Goal: Check status: Check status

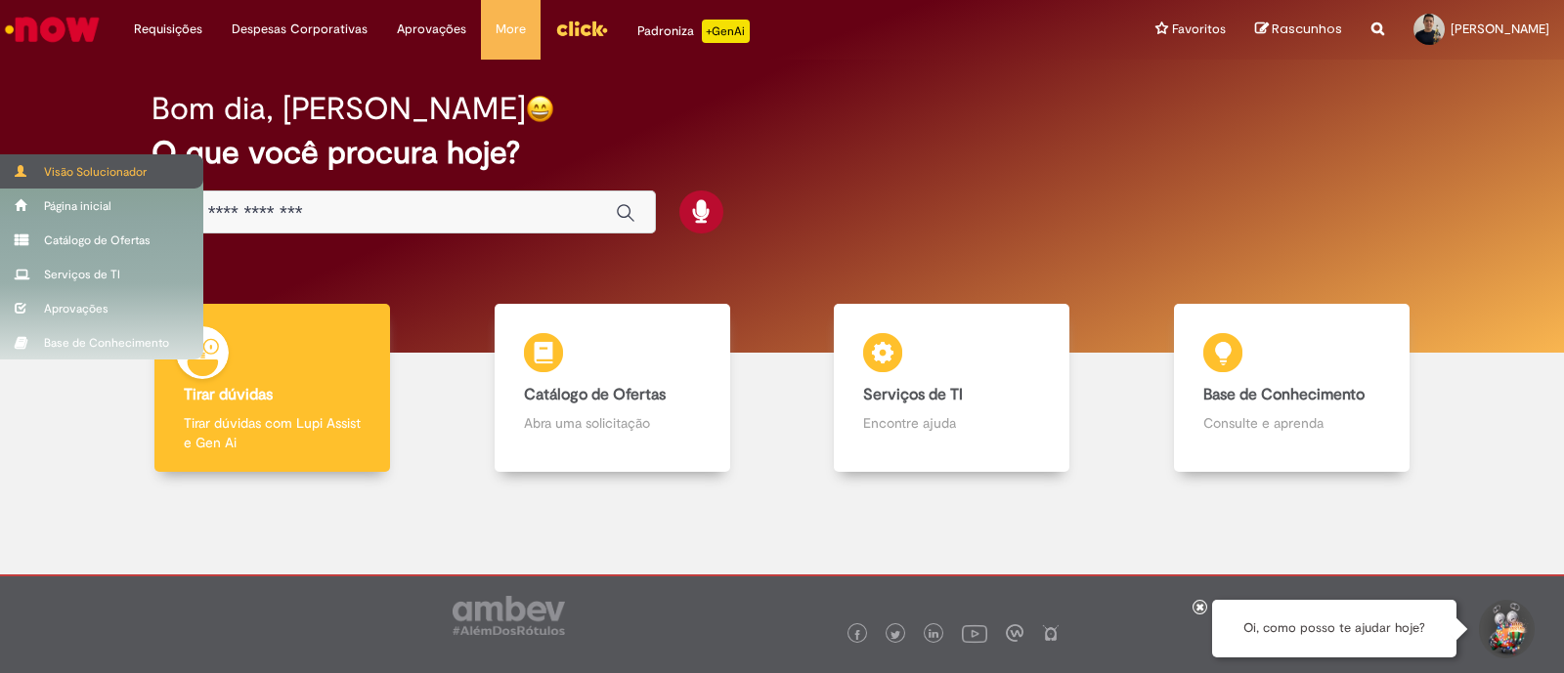
click at [72, 166] on div "Visão Solucionador" at bounding box center [101, 171] width 203 height 34
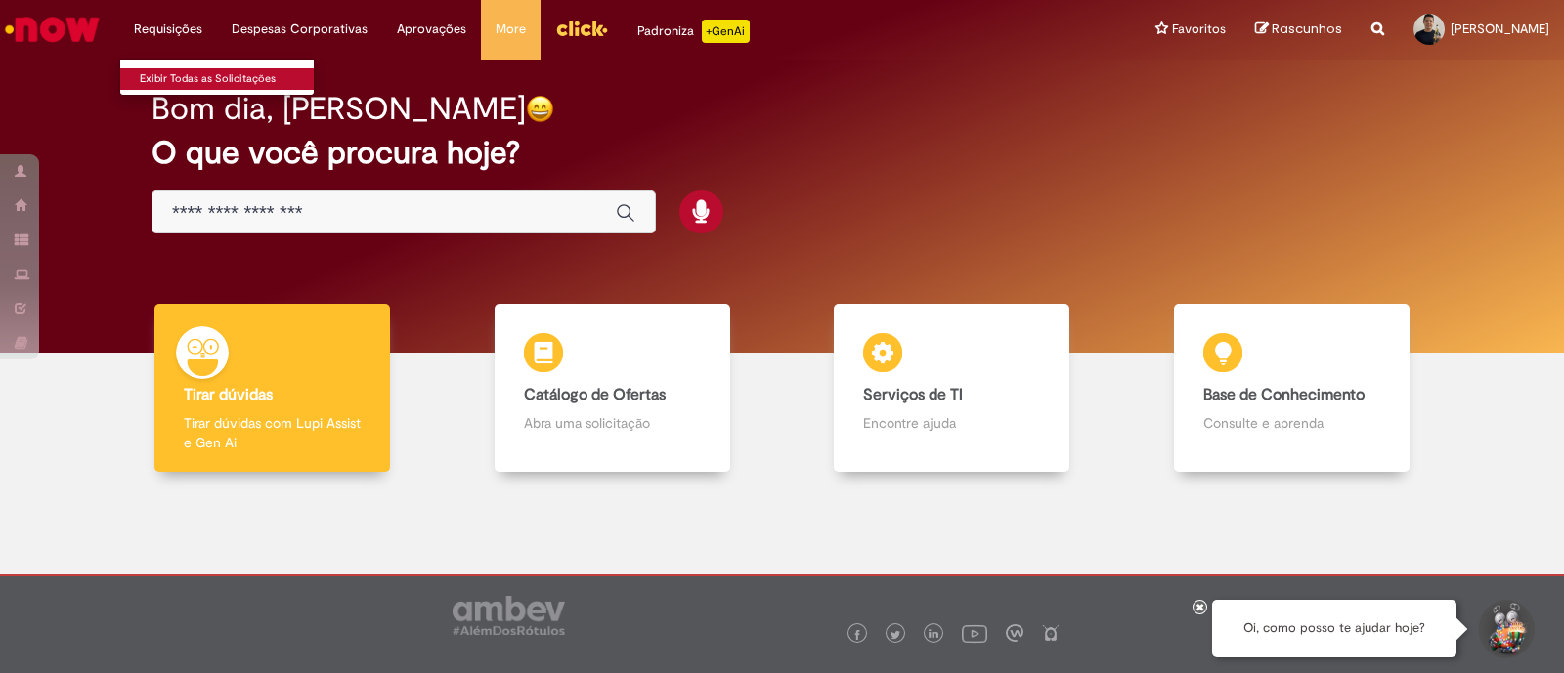
click at [194, 78] on link "Exibir Todas as Solicitações" at bounding box center [227, 79] width 215 height 22
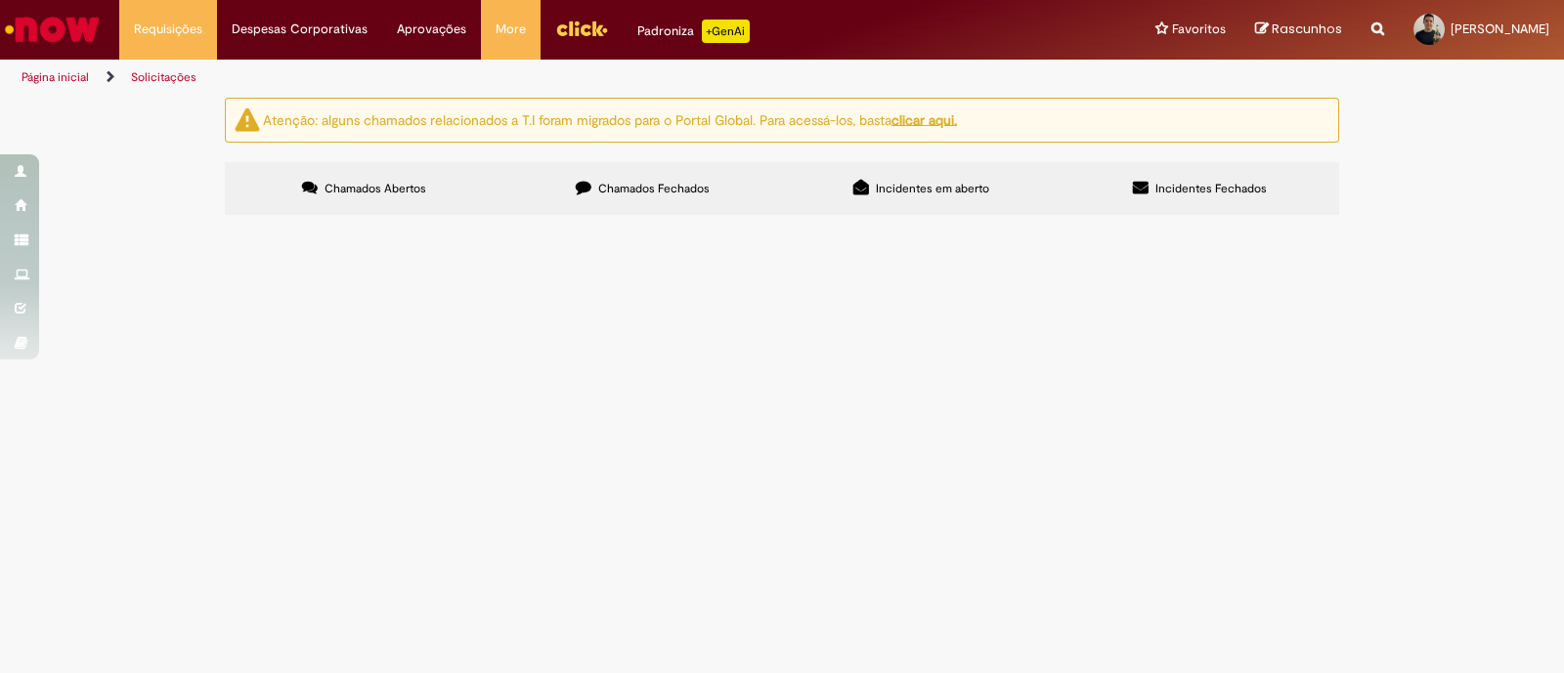
click at [676, 193] on span "Chamados Fechados" at bounding box center [653, 189] width 111 height 16
click at [0, 0] on div at bounding box center [0, 0] width 0 height 0
click at [212, 220] on div "Atenção: alguns chamados relacionados a T.I foram migrados para o Portal Global…" at bounding box center [781, 159] width 1143 height 122
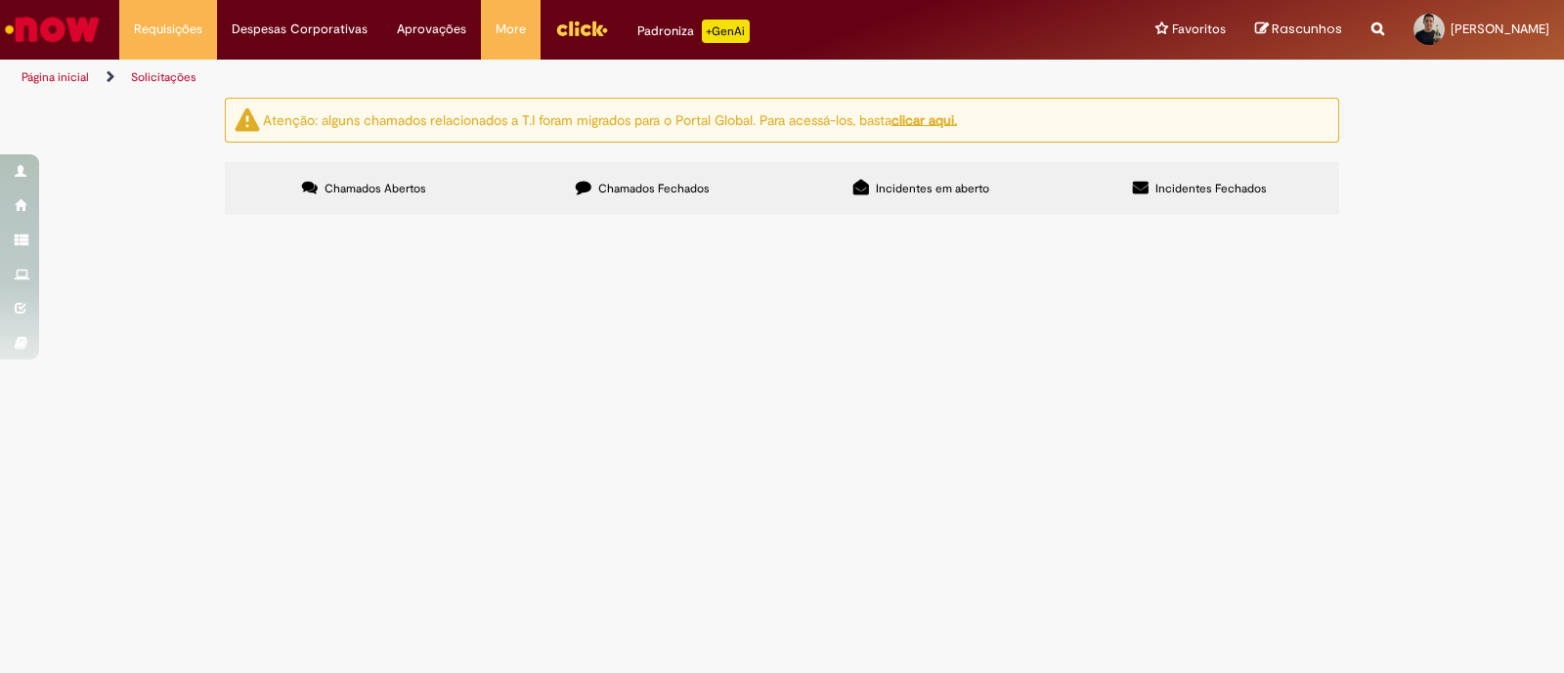
scroll to position [939, 0]
click at [0, 0] on span "Solicitação e Recuperação de Acessos" at bounding box center [0, 0] width 0 height 0
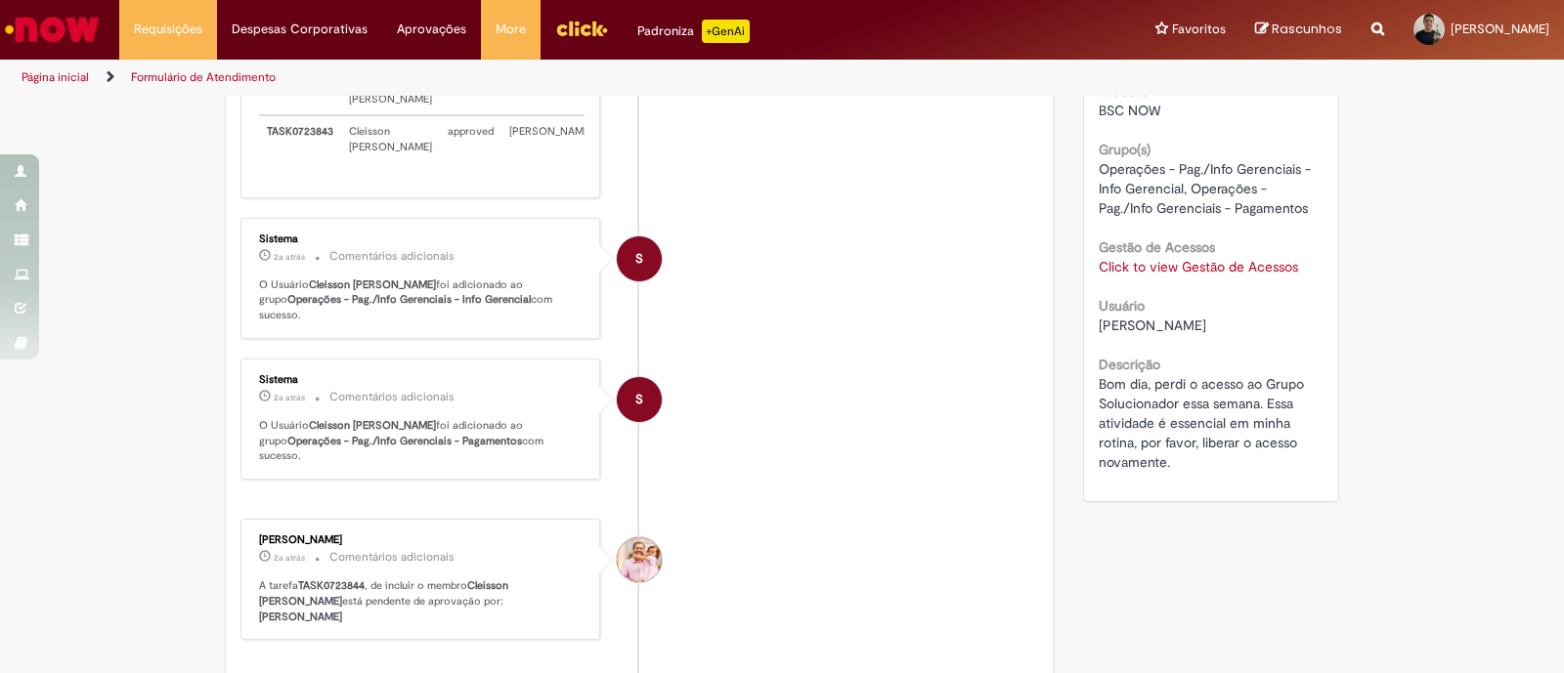
scroll to position [366, 0]
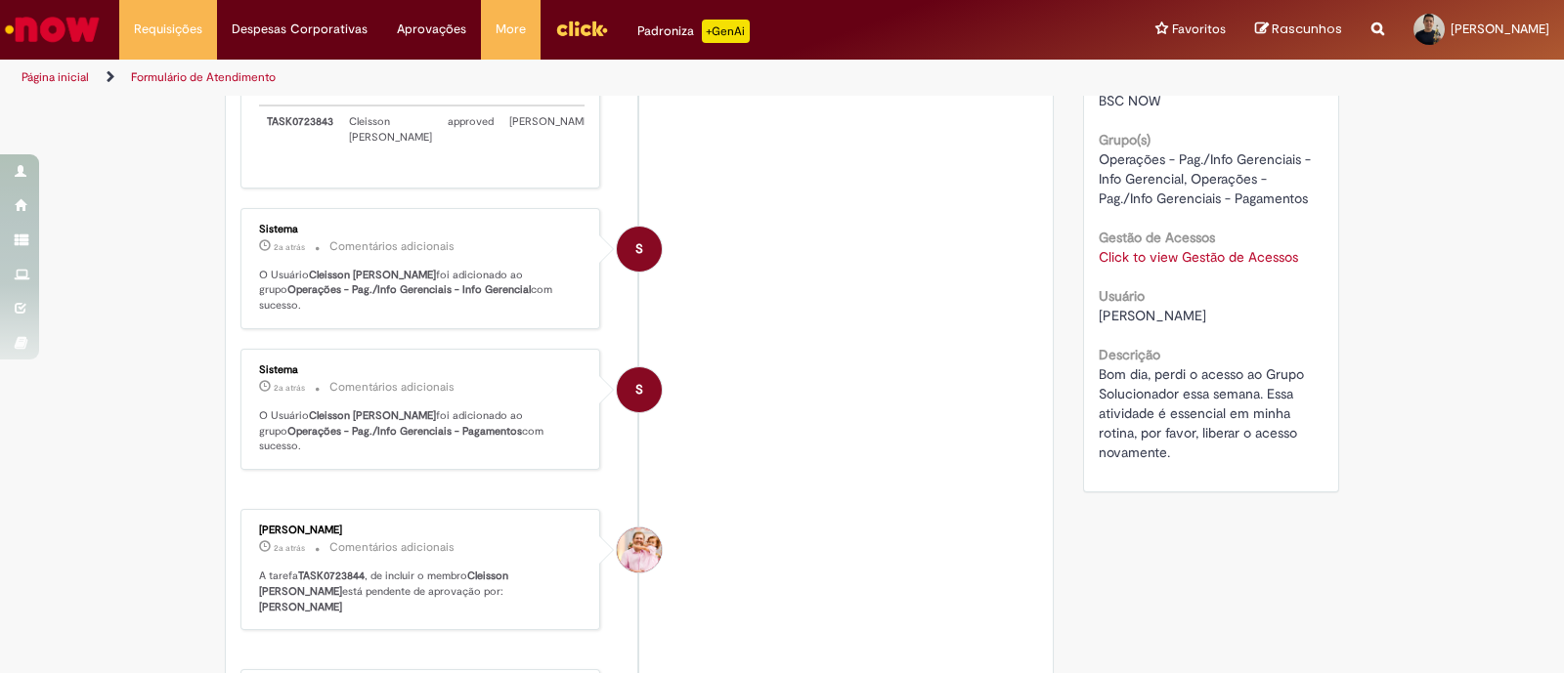
click at [1379, 358] on div "Verificar Código de Barras Aguardando Aprovação Aguardando atendimento Em andam…" at bounding box center [782, 379] width 1564 height 1296
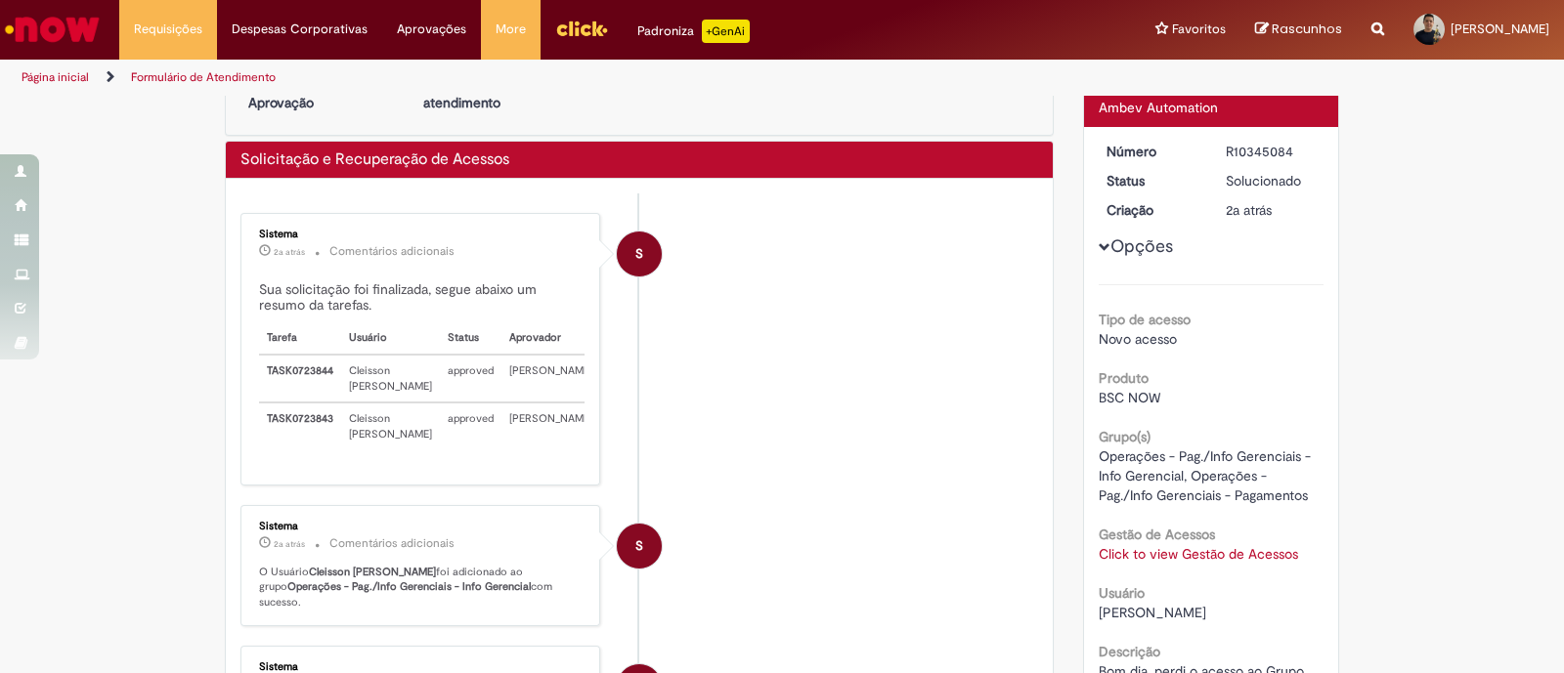
scroll to position [0, 0]
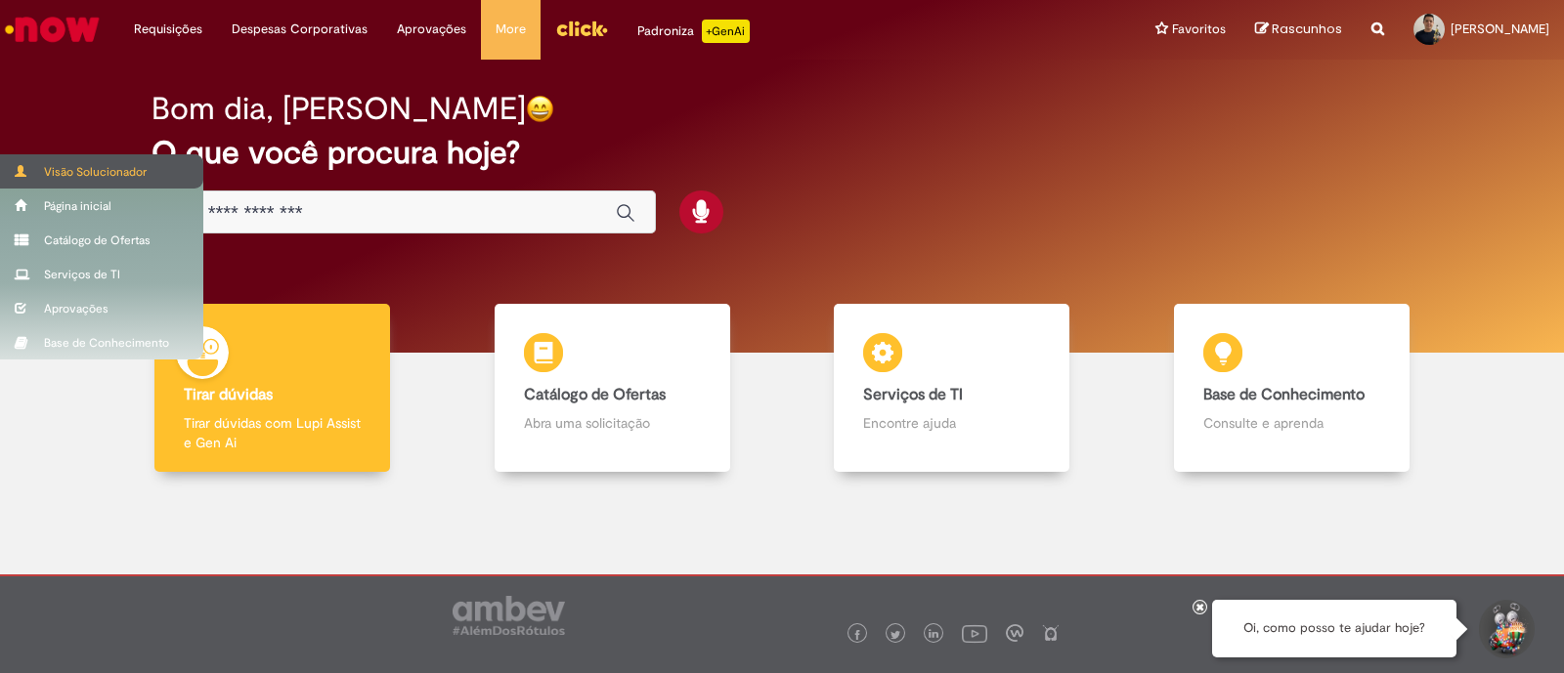
click at [66, 178] on div "Visão Solucionador" at bounding box center [101, 171] width 203 height 34
